Goal: Task Accomplishment & Management: Manage account settings

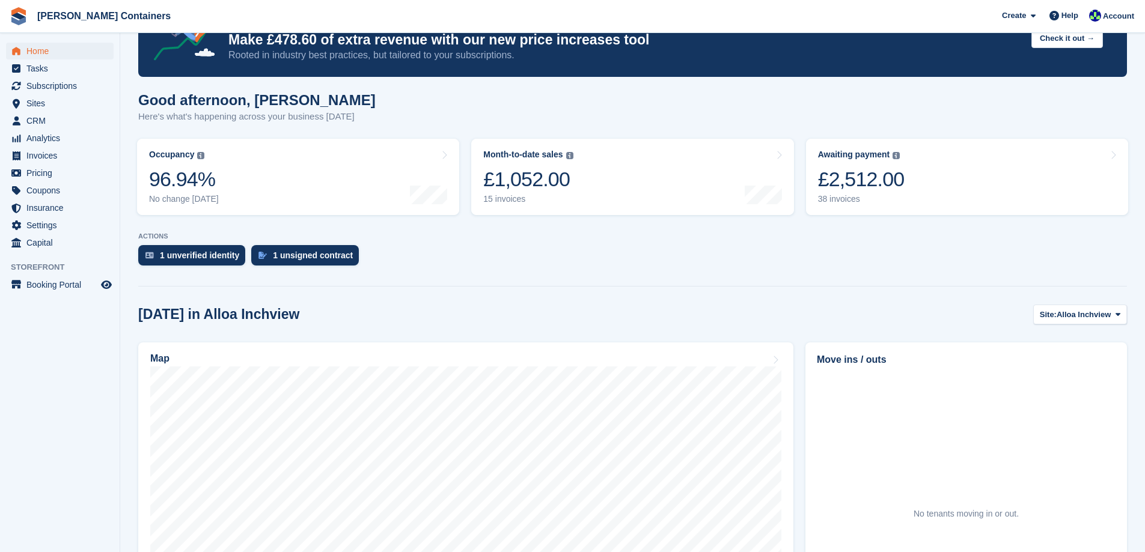
scroll to position [29, 0]
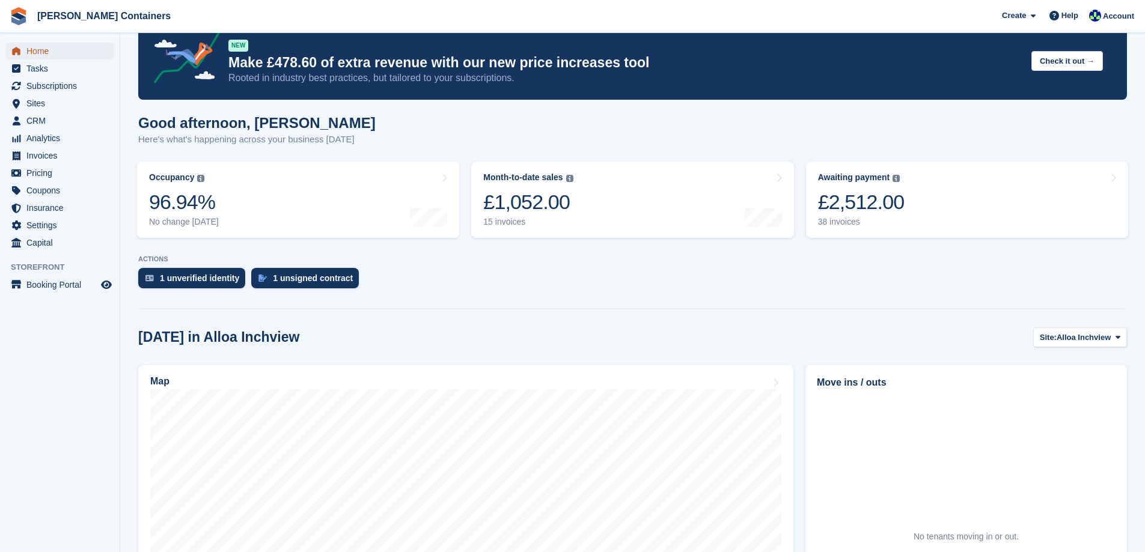
click at [38, 49] on span "Home" at bounding box center [62, 51] width 72 height 17
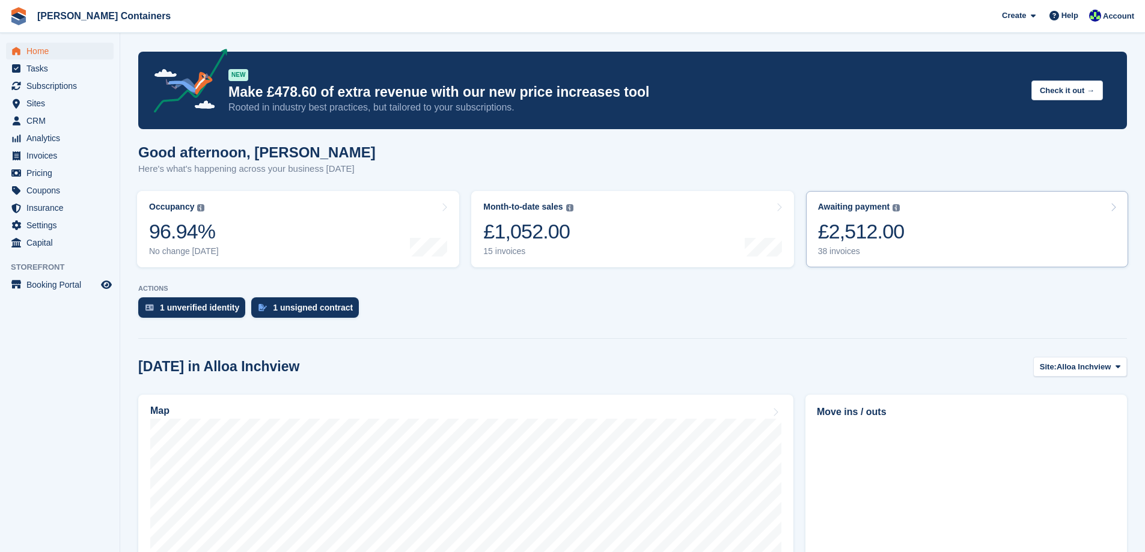
click at [892, 249] on div "38 invoices" at bounding box center [861, 251] width 87 height 10
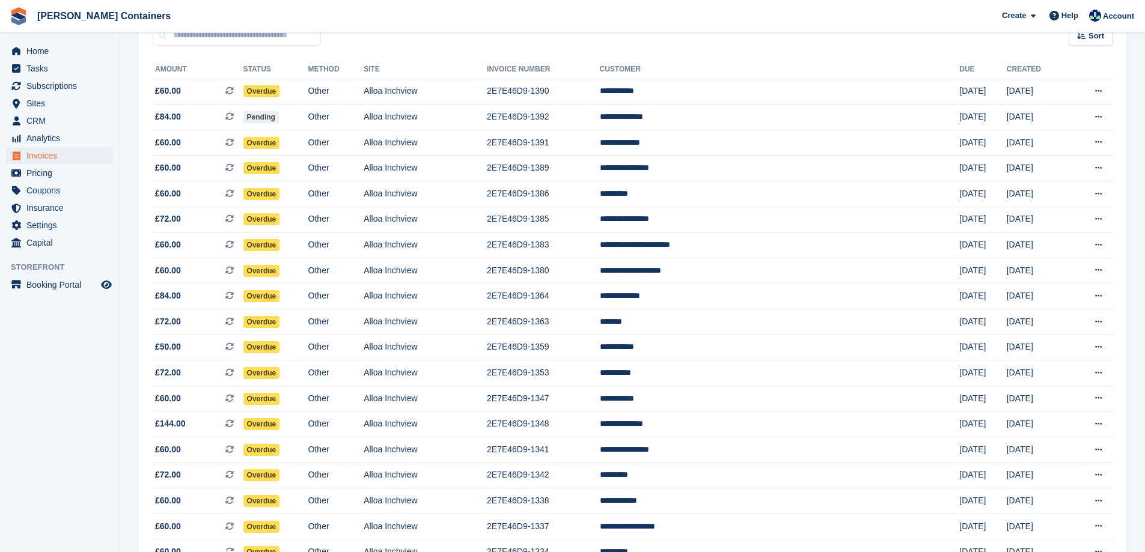
scroll to position [180, 0]
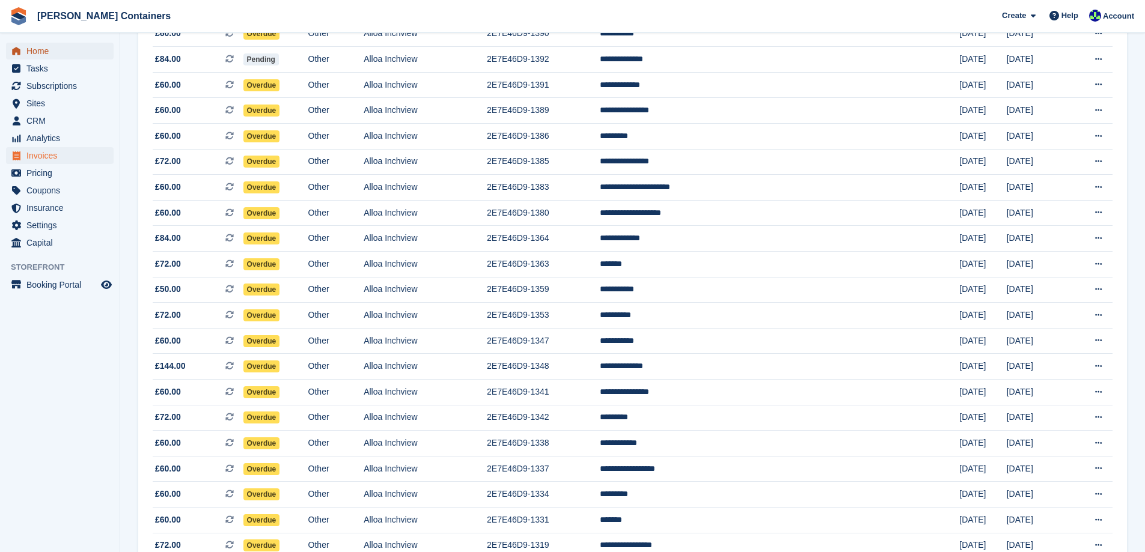
click at [46, 49] on span "Home" at bounding box center [62, 51] width 72 height 17
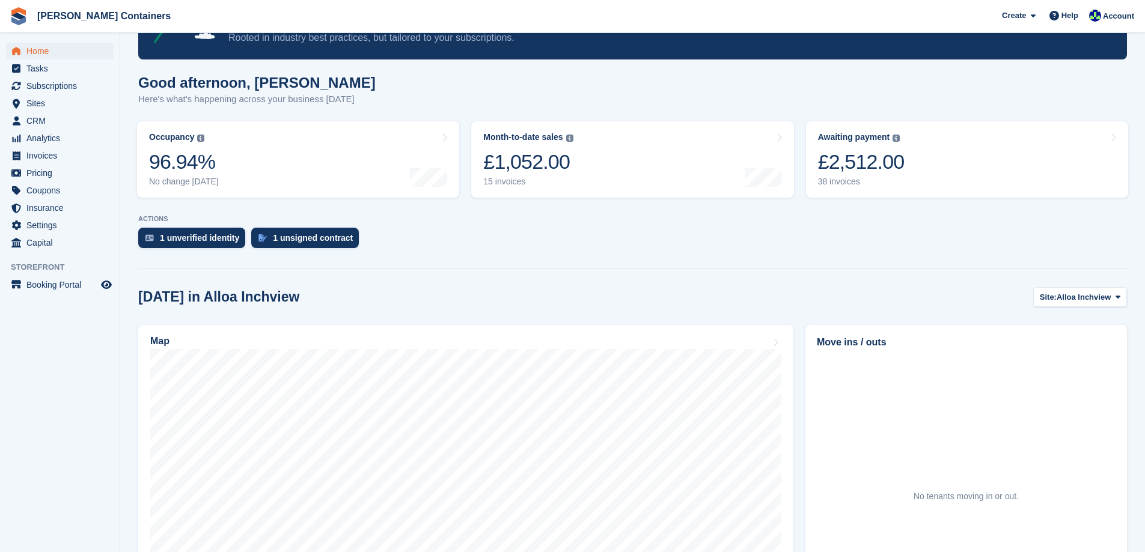
scroll to position [240, 0]
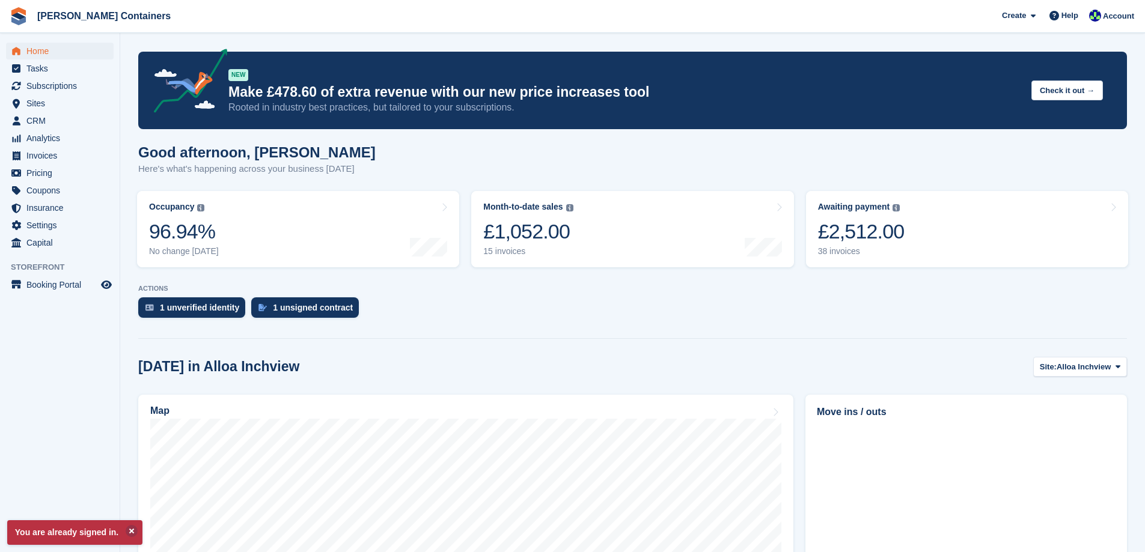
scroll to position [60, 0]
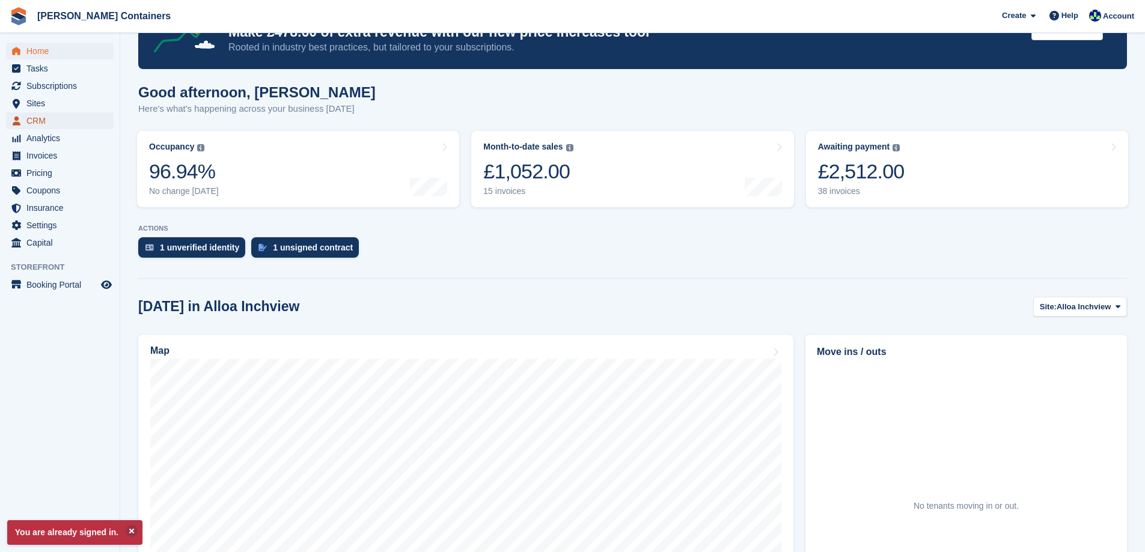
click at [25, 117] on link "CRM" at bounding box center [60, 120] width 108 height 17
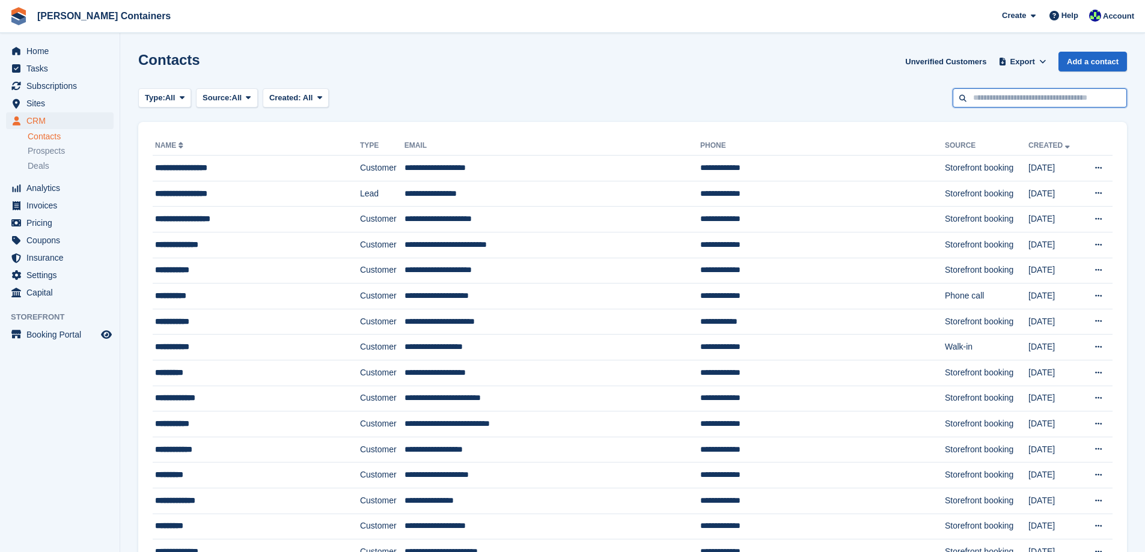
click at [988, 102] on input "text" at bounding box center [1039, 98] width 174 height 20
type input "****"
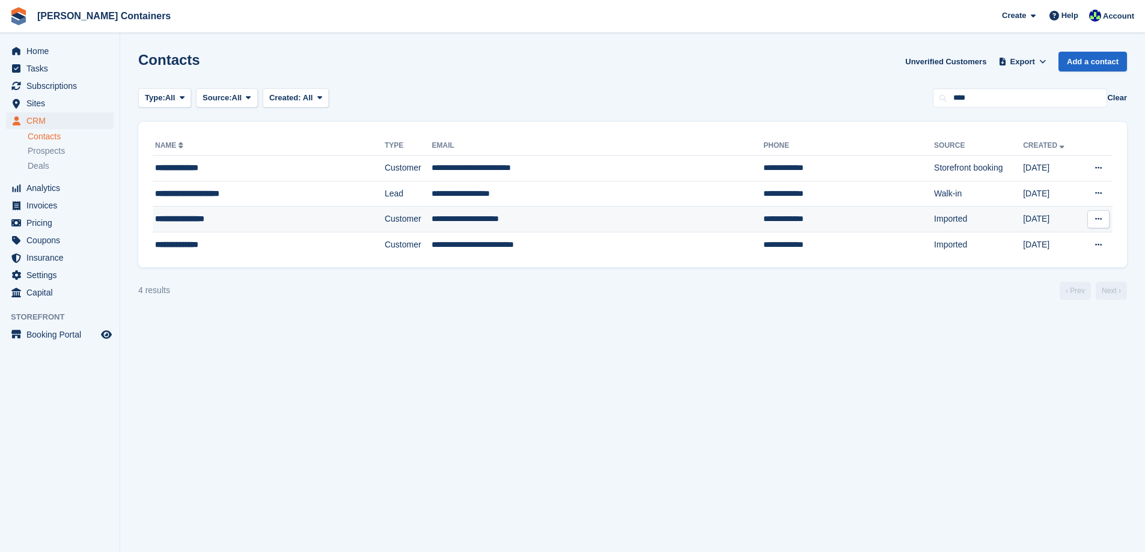
click at [391, 213] on td "Customer" at bounding box center [408, 220] width 47 height 26
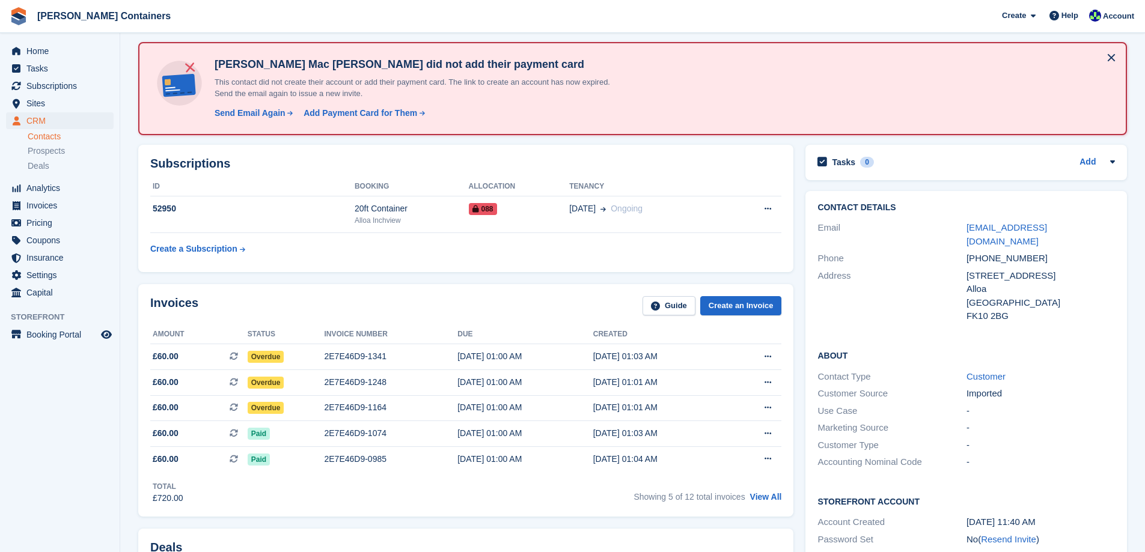
scroll to position [240, 0]
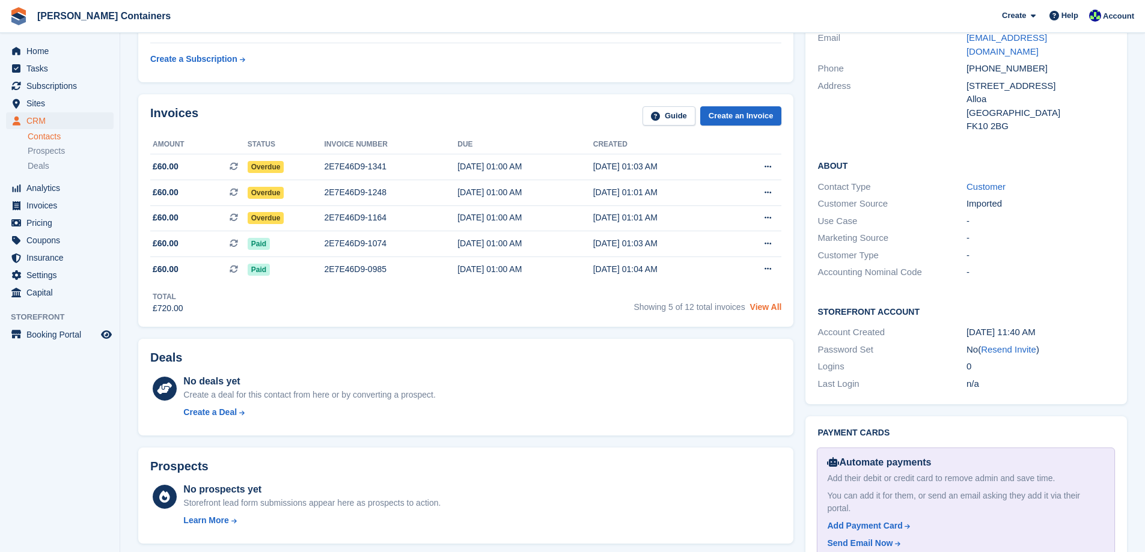
click at [767, 309] on link "View All" at bounding box center [766, 307] width 32 height 10
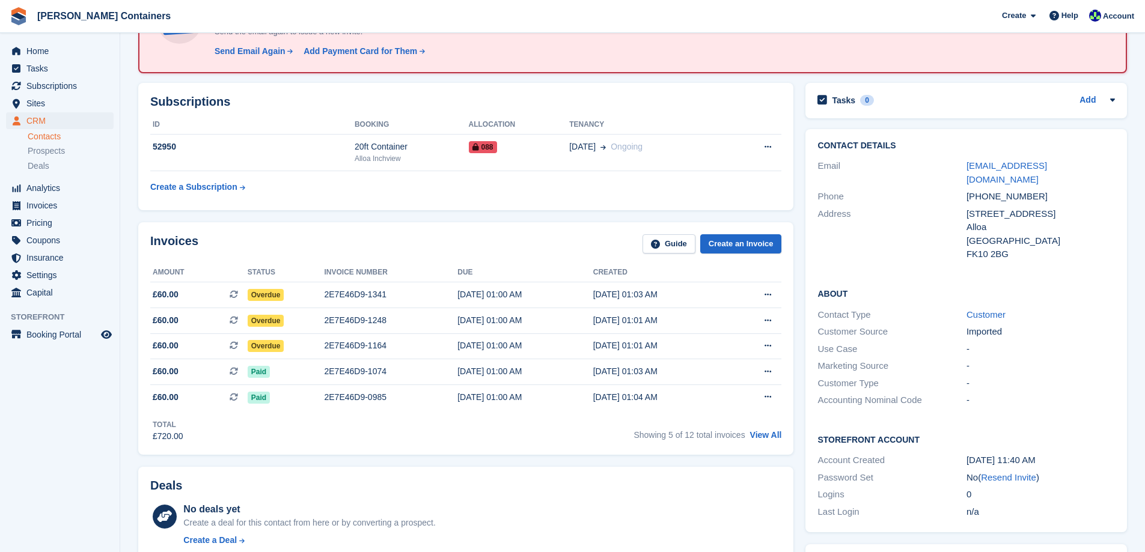
scroll to position [112, 0]
click at [48, 50] on span "Home" at bounding box center [62, 51] width 72 height 17
